Goal: Obtain resource: Obtain resource

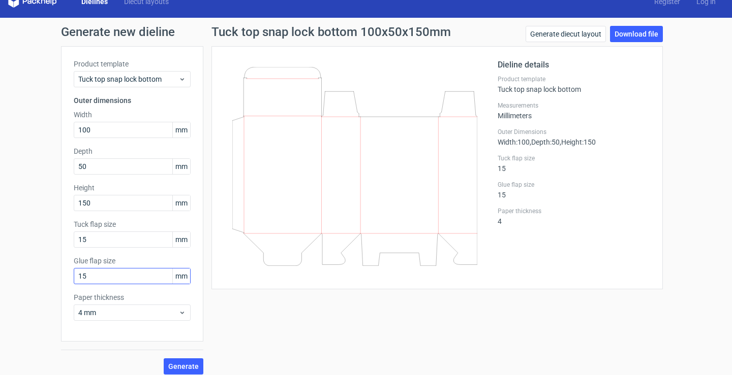
scroll to position [22, 0]
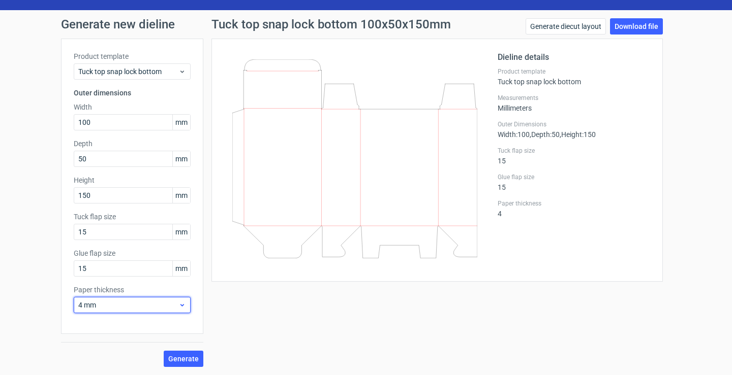
click at [173, 302] on span "4 mm" at bounding box center [128, 305] width 100 height 10
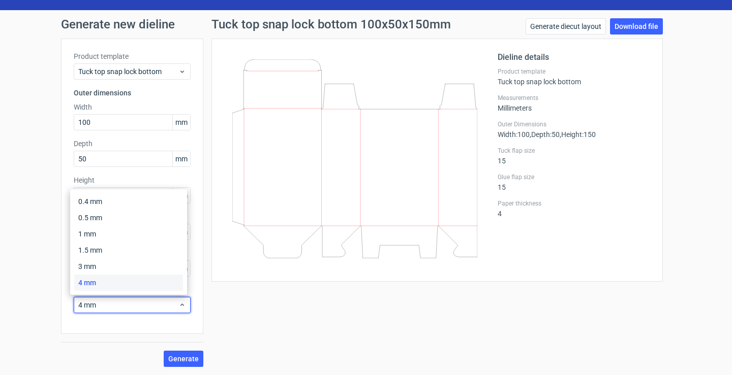
click at [150, 282] on div "4 mm" at bounding box center [128, 283] width 109 height 16
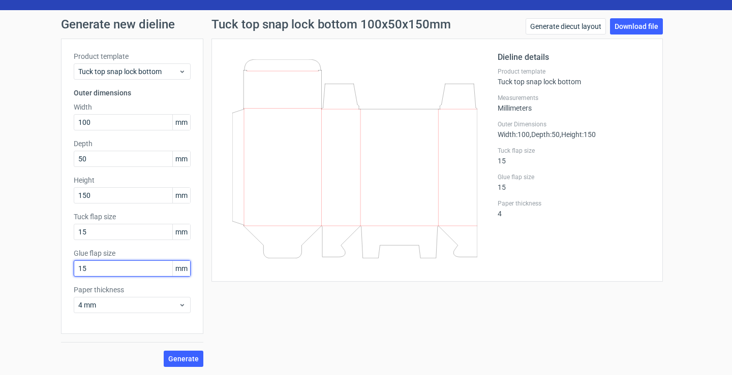
click at [109, 272] on input "15" at bounding box center [132, 269] width 117 height 16
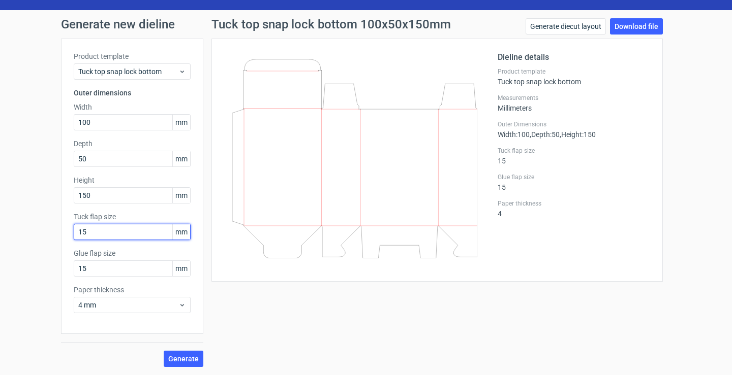
click at [102, 234] on input "15" at bounding box center [132, 232] width 117 height 16
click at [182, 357] on span "Generate" at bounding box center [183, 359] width 30 height 7
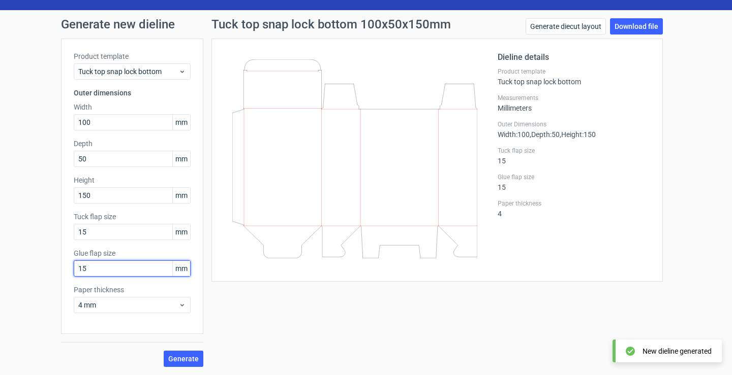
drag, startPoint x: 105, startPoint y: 267, endPoint x: 68, endPoint y: 271, distance: 37.8
click at [68, 271] on div "Product template Tuck top snap lock bottom Outer dimensions Width 100 mm Depth …" at bounding box center [132, 187] width 142 height 296
type input "10"
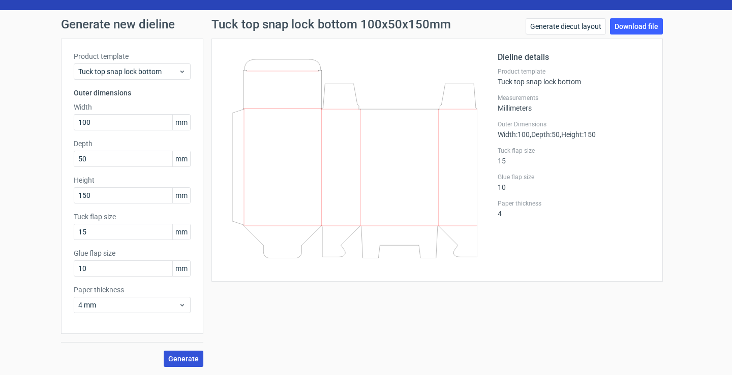
click at [188, 361] on span "Generate" at bounding box center [183, 359] width 30 height 7
click at [619, 29] on link "Download file" at bounding box center [636, 26] width 53 height 16
click at [562, 25] on link "Generate diecut layout" at bounding box center [565, 26] width 80 height 16
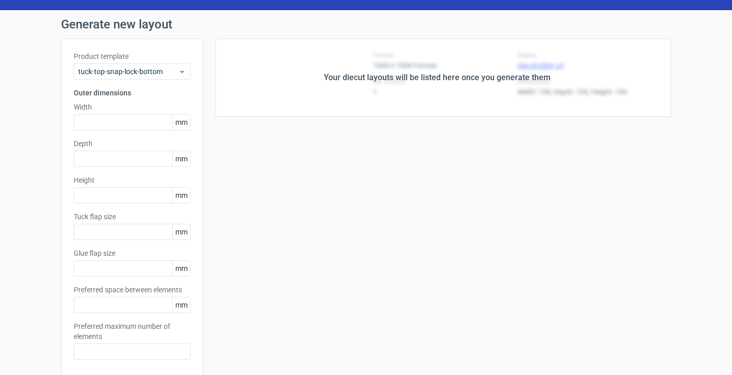
type input "100"
type input "50"
type input "150"
type input "15"
type input "10"
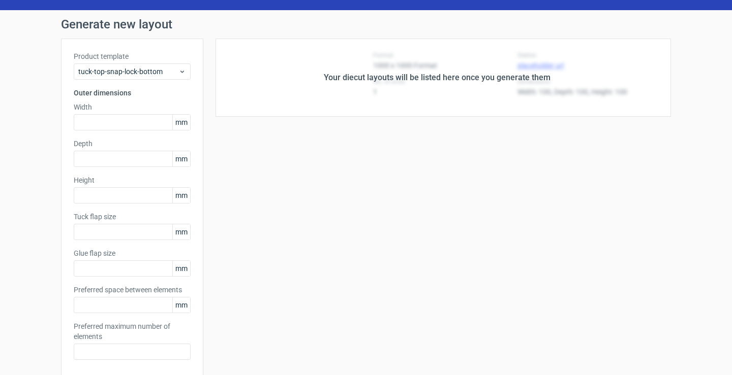
type input "5"
type input "48"
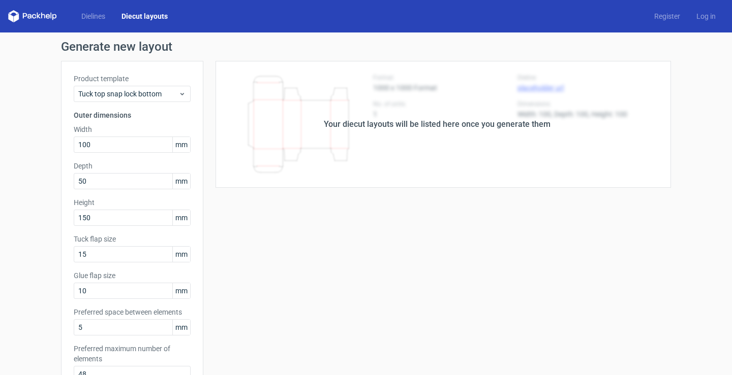
click at [379, 116] on div "Your diecut layouts will be listed here once you generate them" at bounding box center [436, 124] width 467 height 127
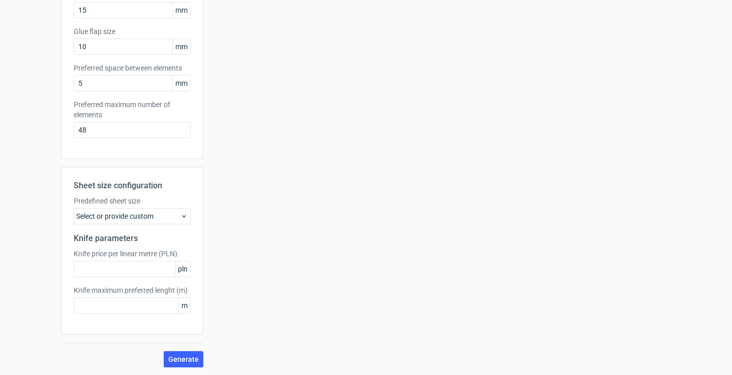
scroll to position [245, 0]
click at [124, 213] on div "Select or provide custom" at bounding box center [132, 216] width 117 height 16
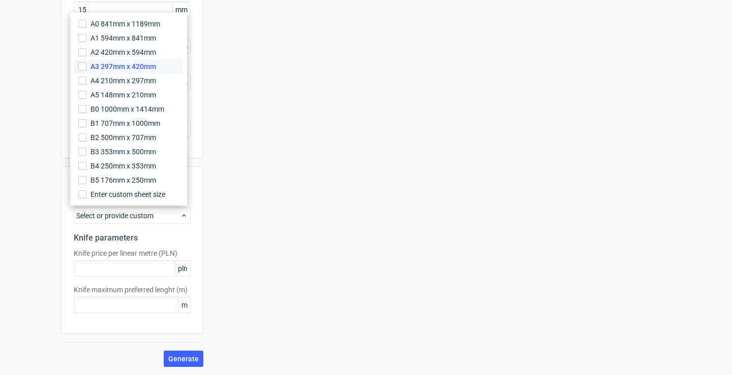
click at [143, 59] on label "A3 297mm x 420mm" at bounding box center [128, 66] width 109 height 14
click at [86, 62] on input "A3 297mm x 420mm" at bounding box center [82, 66] width 8 height 8
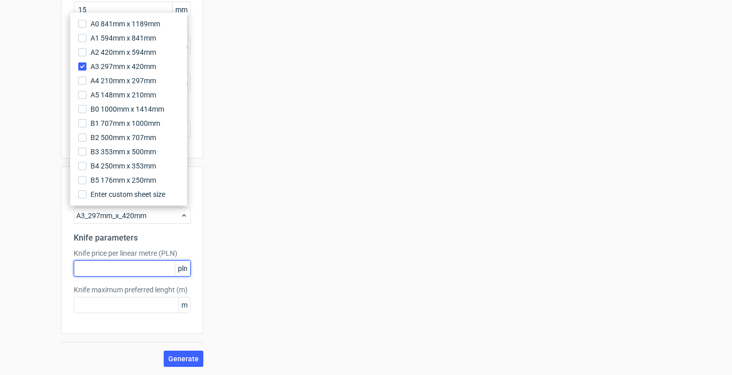
click at [131, 272] on input "text" at bounding box center [132, 269] width 117 height 16
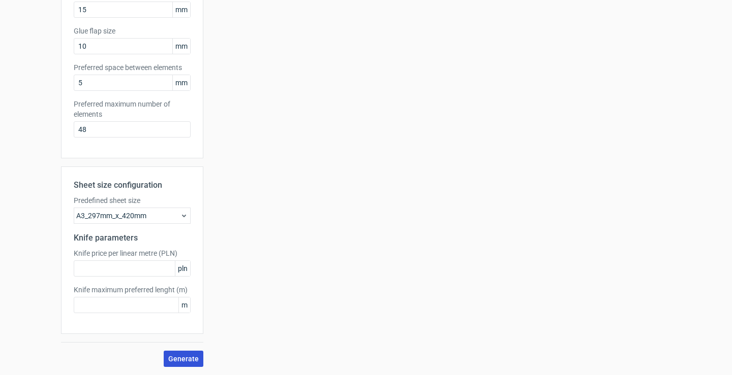
click at [187, 363] on button "Generate" at bounding box center [184, 359] width 40 height 16
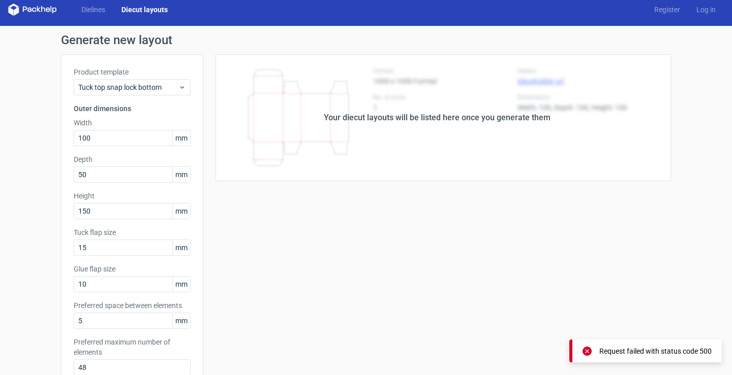
scroll to position [0, 0]
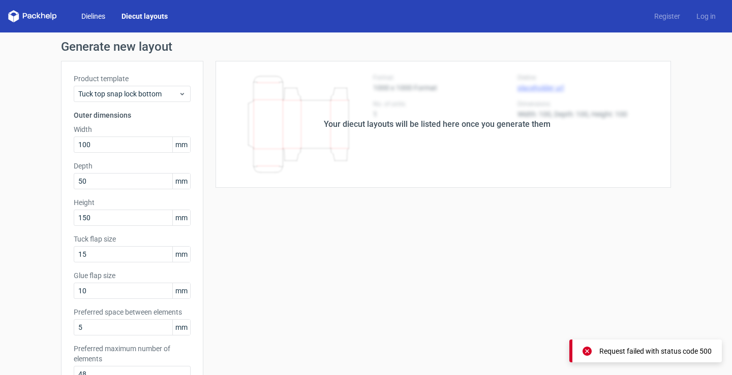
click at [94, 11] on link "Dielines" at bounding box center [93, 16] width 40 height 10
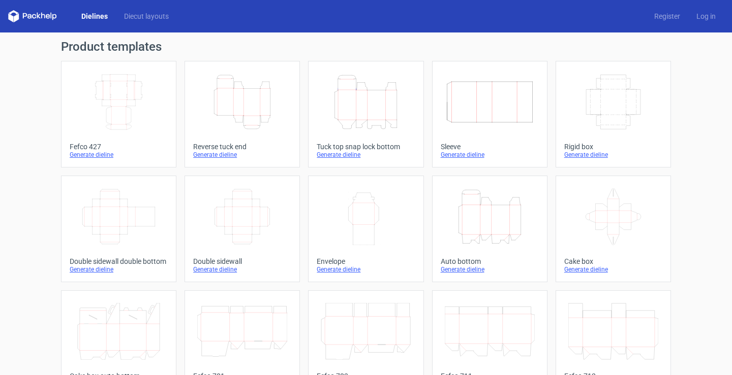
click at [213, 120] on icon "Height Depth Width" at bounding box center [242, 102] width 90 height 57
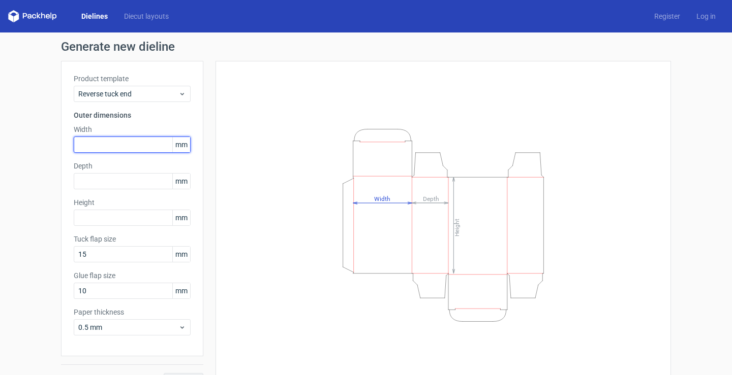
click at [75, 140] on input "text" at bounding box center [132, 145] width 117 height 16
click at [125, 143] on input "text" at bounding box center [132, 145] width 117 height 16
type input "100"
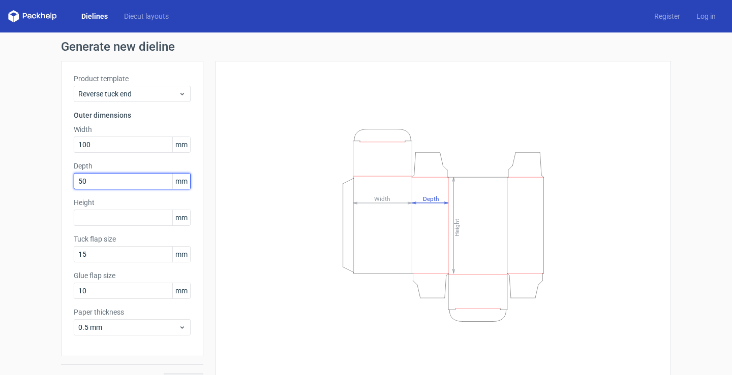
type input "50"
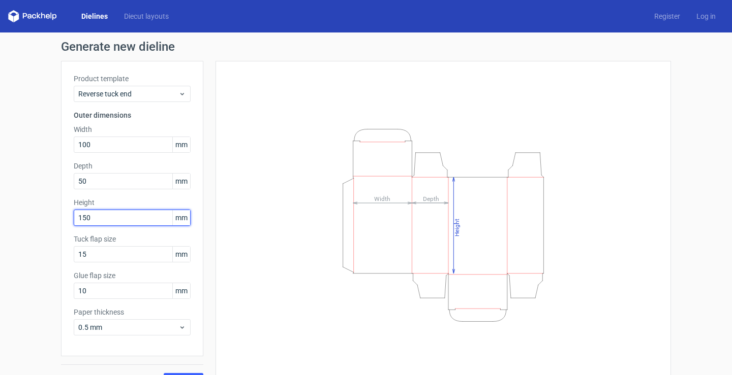
type input "150"
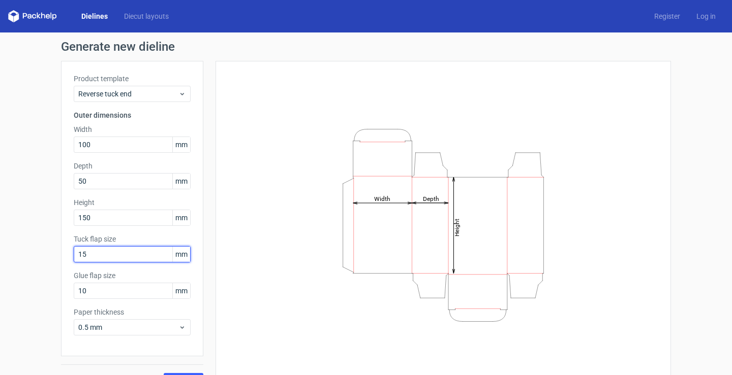
scroll to position [22, 0]
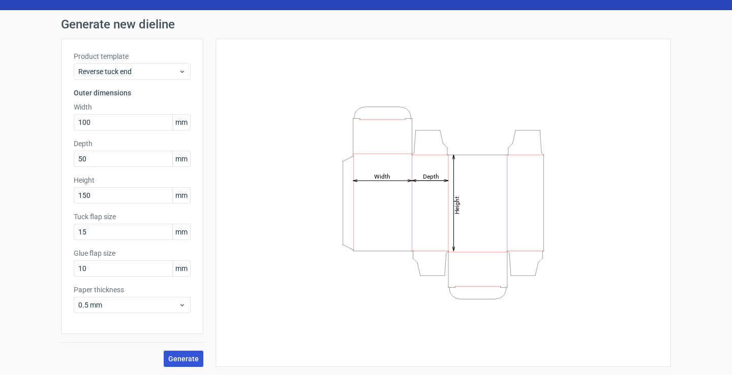
click at [189, 359] on span "Generate" at bounding box center [183, 359] width 30 height 7
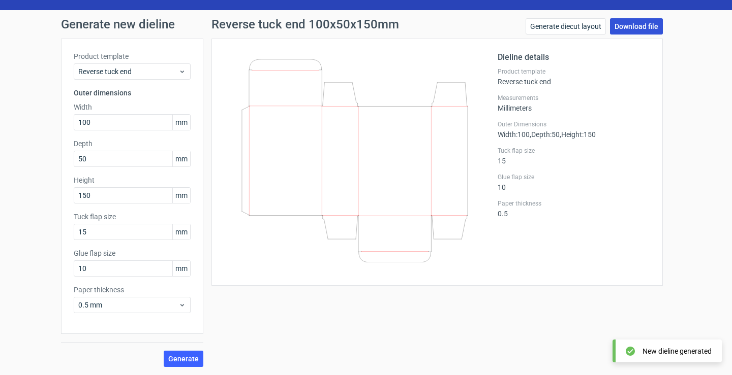
click at [637, 28] on link "Download file" at bounding box center [636, 26] width 53 height 16
